Goal: Find contact information: Find contact information

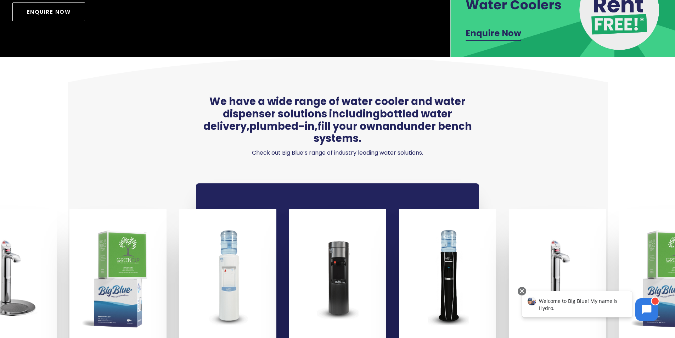
scroll to position [461, 0]
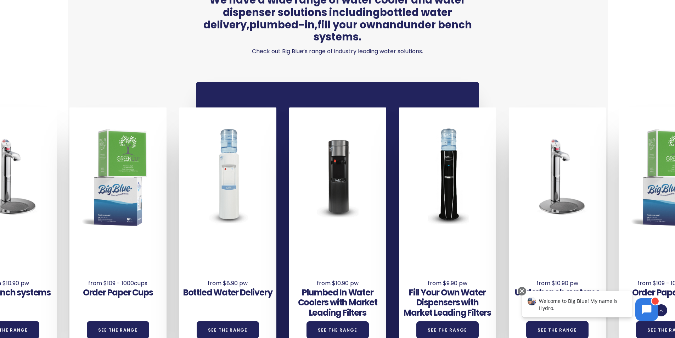
click at [246, 321] on link "See the Range" at bounding box center [228, 329] width 62 height 17
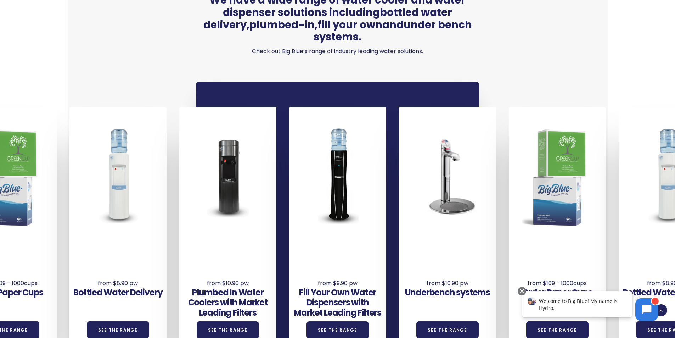
click at [647, 308] on body at bounding box center [646, 309] width 31 height 31
click at [583, 306] on div "Welcome to Big Blue! My name is Hydro." at bounding box center [577, 304] width 111 height 26
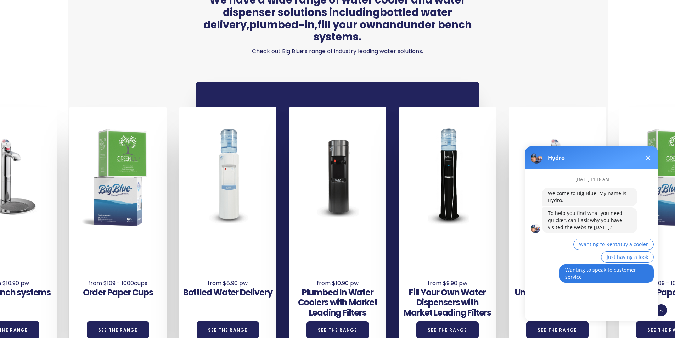
click at [625, 278] on button "Wanting to speak to customer service" at bounding box center [606, 273] width 94 height 18
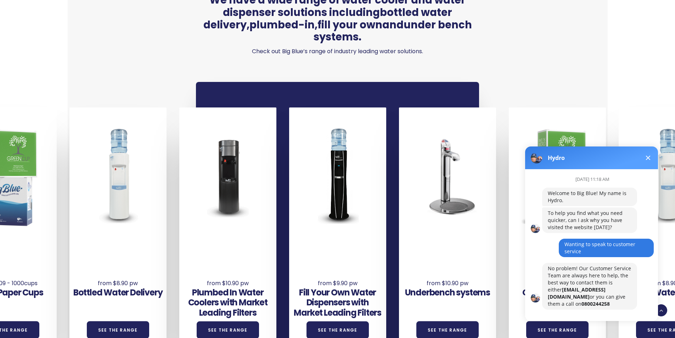
scroll to position [5, 0]
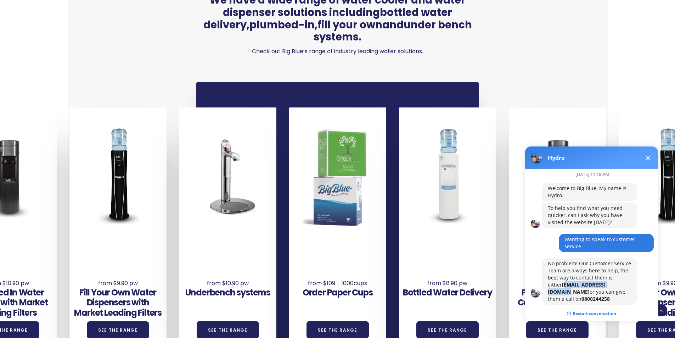
drag, startPoint x: 547, startPoint y: 284, endPoint x: 603, endPoint y: 286, distance: 55.6
click at [603, 286] on div "No problem! Our Customer Service Team are always here to help, the best way to …" at bounding box center [589, 281] width 95 height 47
copy b "[EMAIL_ADDRESS][DOMAIN_NAME]"
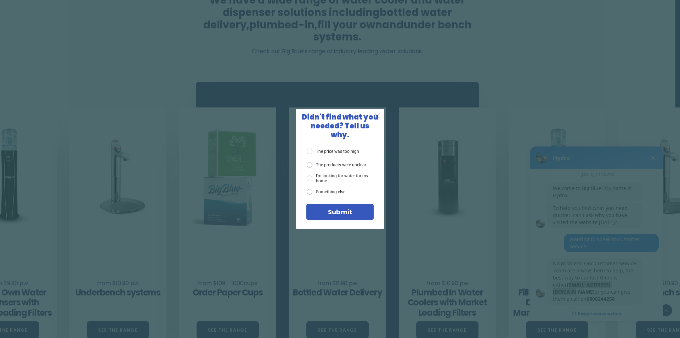
click at [378, 120] on span "X" at bounding box center [377, 115] width 6 height 9
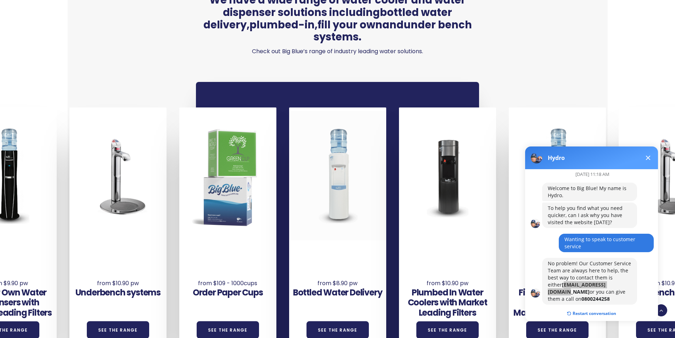
click at [330, 187] on div at bounding box center [337, 175] width 97 height 129
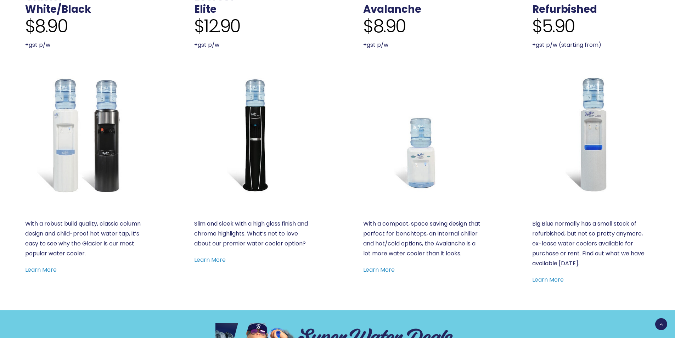
scroll to position [390, 0]
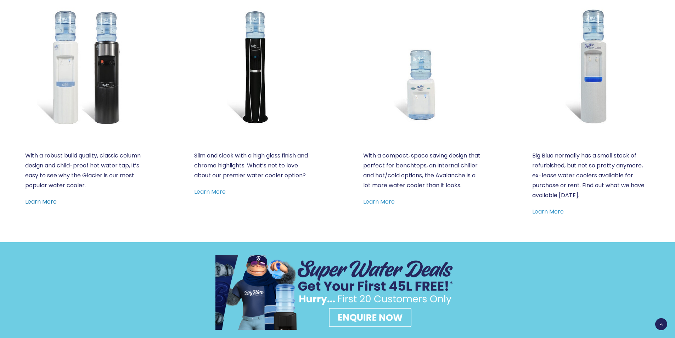
click at [48, 201] on link "Learn More" at bounding box center [41, 201] width 32 height 8
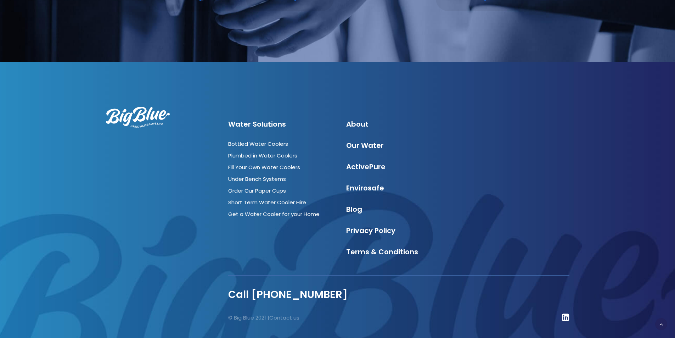
scroll to position [866, 0]
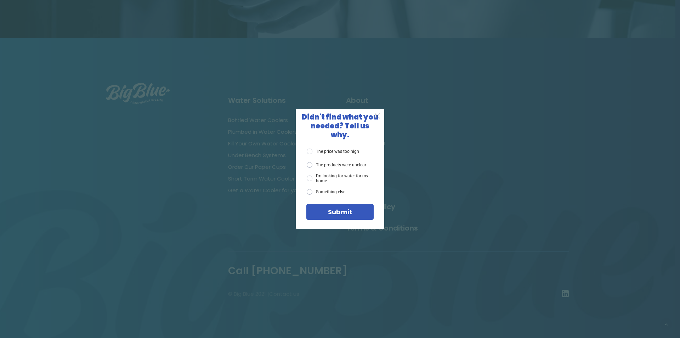
click at [378, 117] on span "X" at bounding box center [377, 115] width 6 height 9
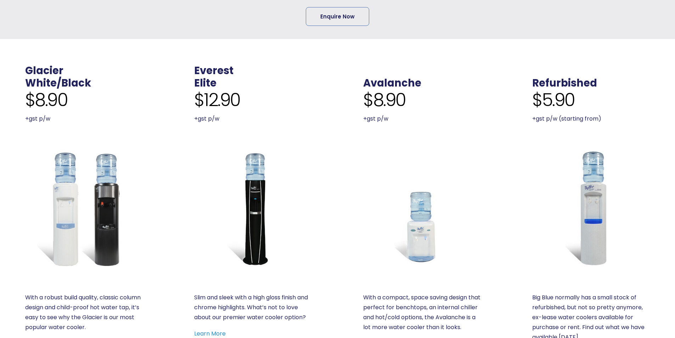
scroll to position [283, 0]
